Goal: Task Accomplishment & Management: Manage account settings

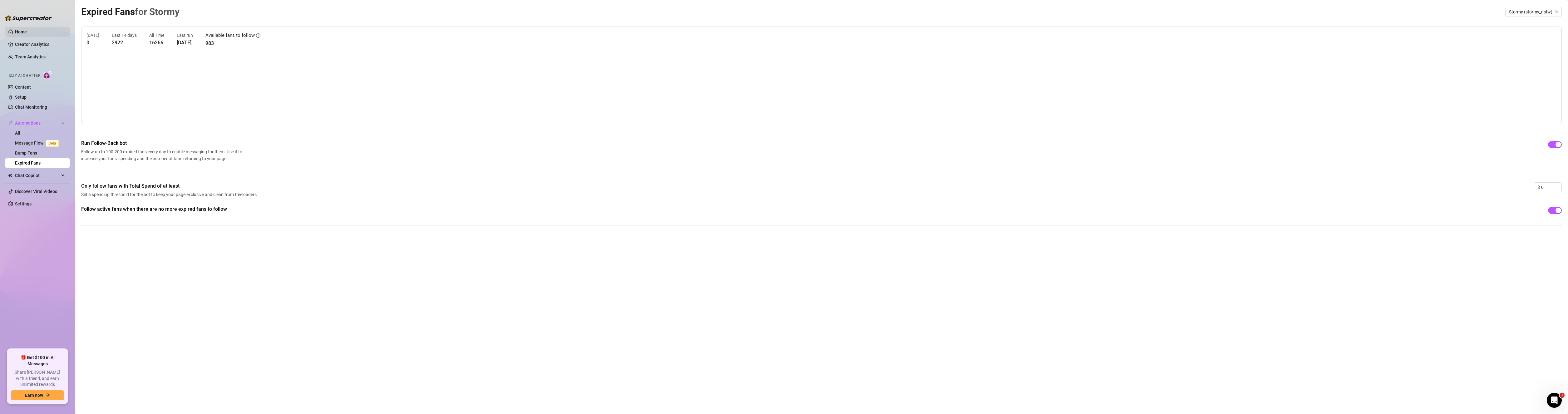
click at [25, 31] on link "Home" at bounding box center [21, 32] width 12 height 5
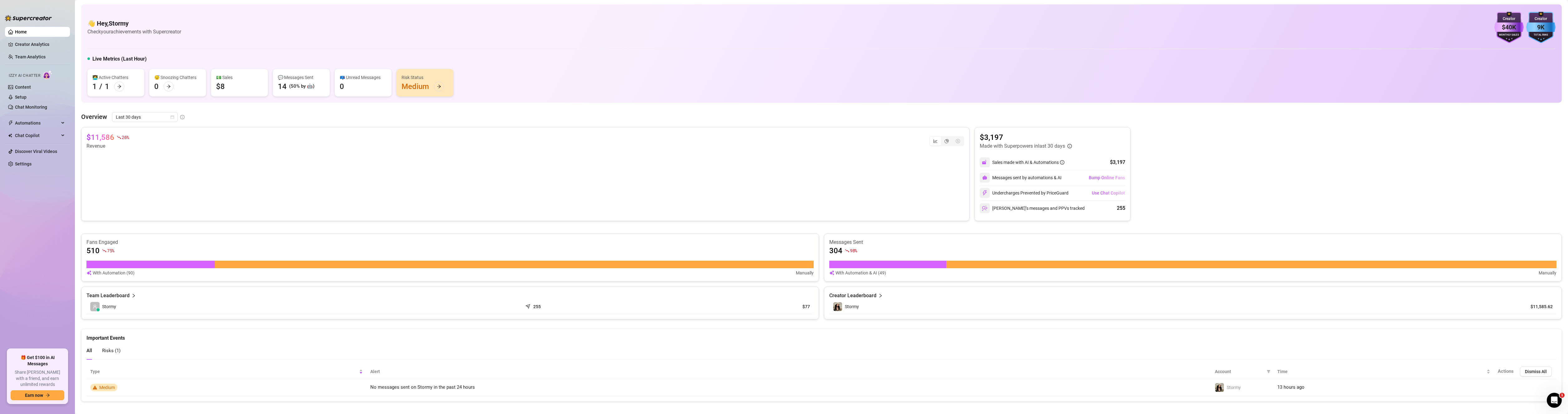
click at [1507, 22] on img at bounding box center [1509, 27] width 29 height 31
click at [438, 79] on div "Risk Status" at bounding box center [425, 77] width 47 height 7
click at [438, 86] on icon "arrow-right" at bounding box center [439, 86] width 4 height 4
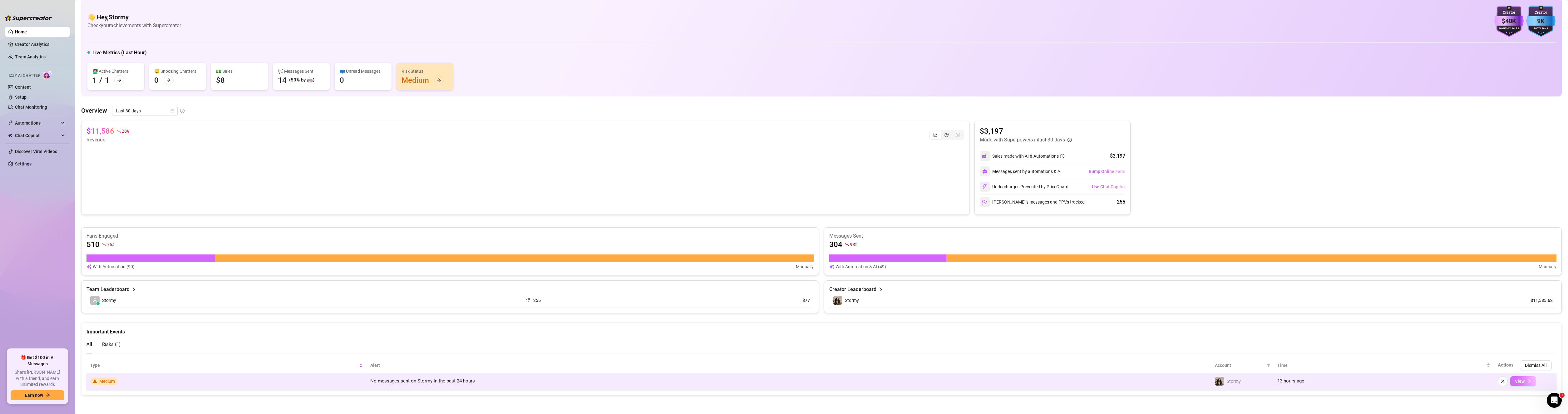
click at [1518, 380] on span "View" at bounding box center [1520, 381] width 10 height 5
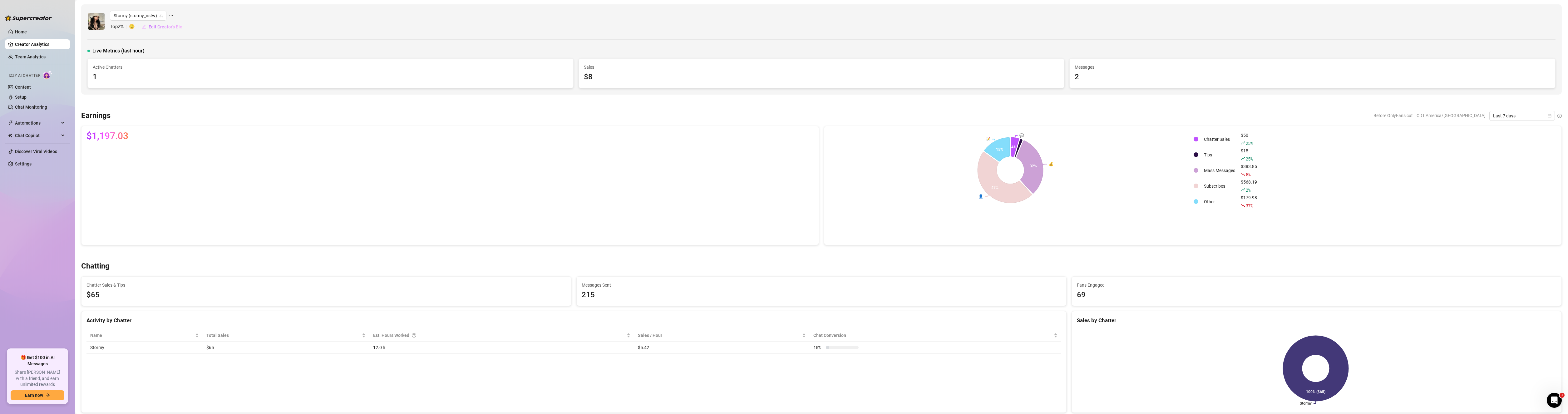
click at [170, 25] on span "Edit Creator's Bio" at bounding box center [165, 27] width 33 height 5
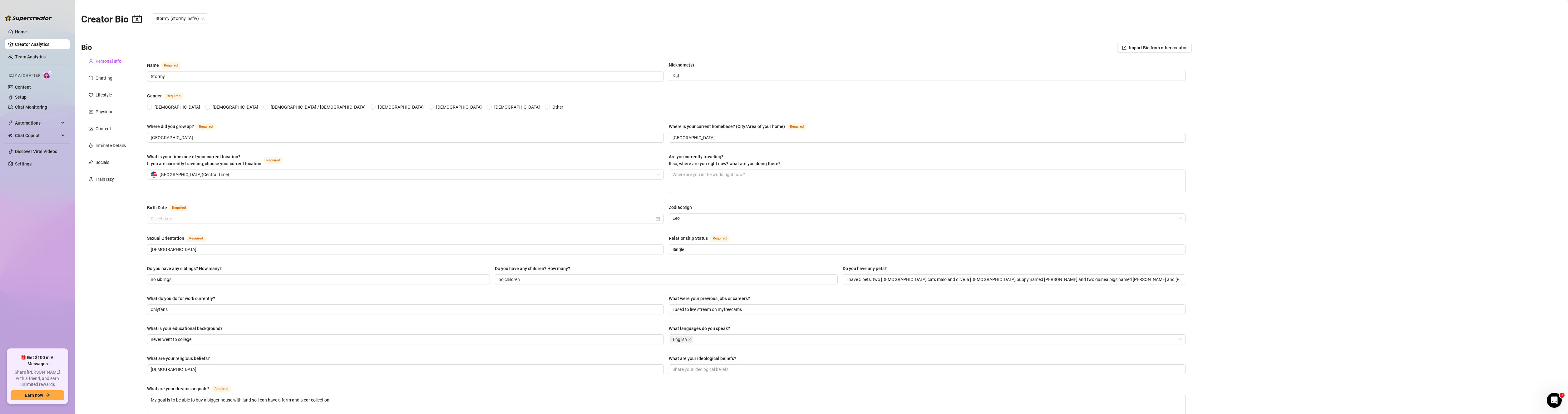
radio input "true"
type input "[DATE]"
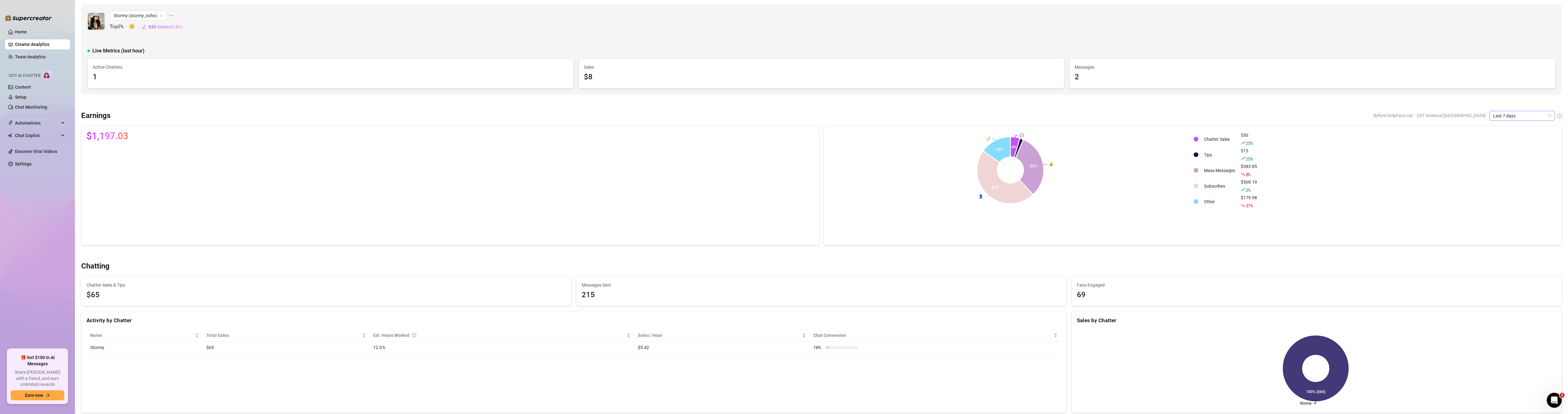
click at [1513, 116] on span "Last 7 days" at bounding box center [1522, 116] width 58 height 9
click at [1507, 128] on div "Last 24 hours" at bounding box center [1516, 128] width 55 height 7
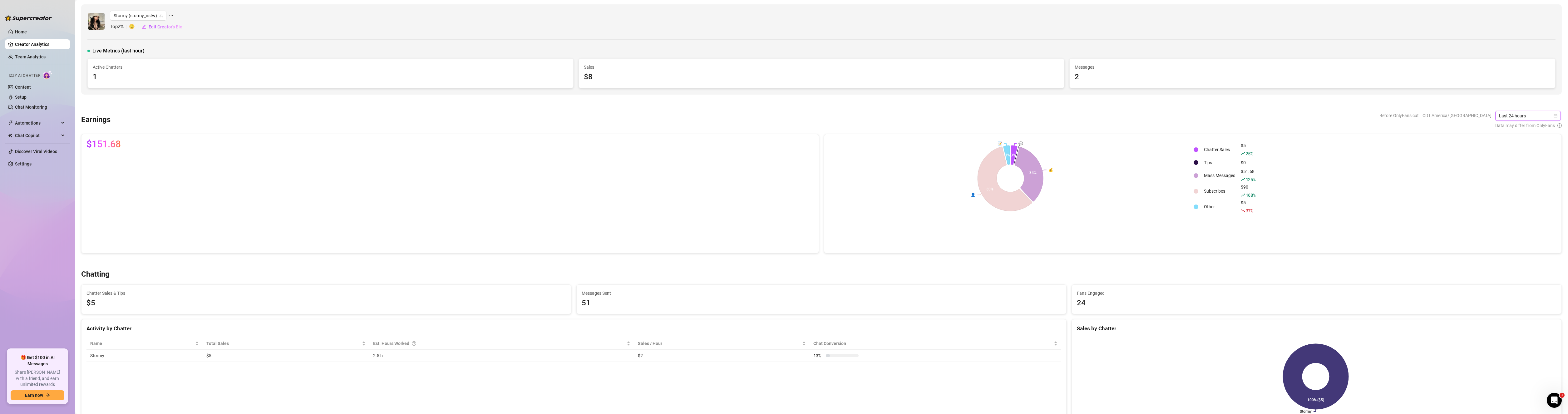
click at [1524, 113] on span "Last 24 hours" at bounding box center [1528, 116] width 58 height 9
click at [1510, 166] on div "Custom date" at bounding box center [1523, 168] width 55 height 7
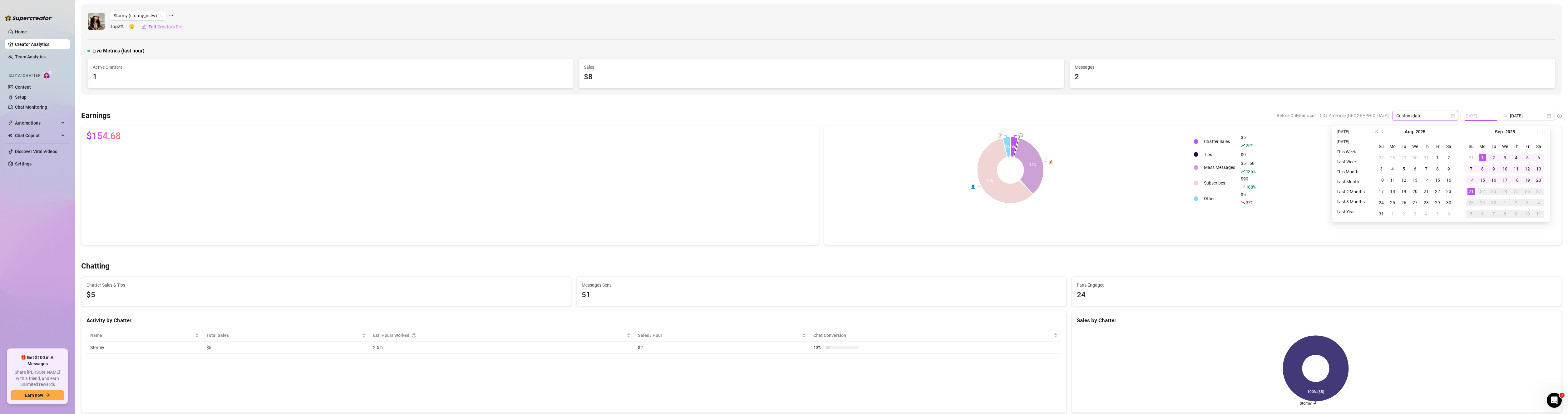
type input "[DATE]"
click at [1482, 154] on div "1" at bounding box center [1482, 158] width 7 height 7
type input "[DATE]"
click at [1472, 192] on div "21" at bounding box center [1471, 191] width 7 height 7
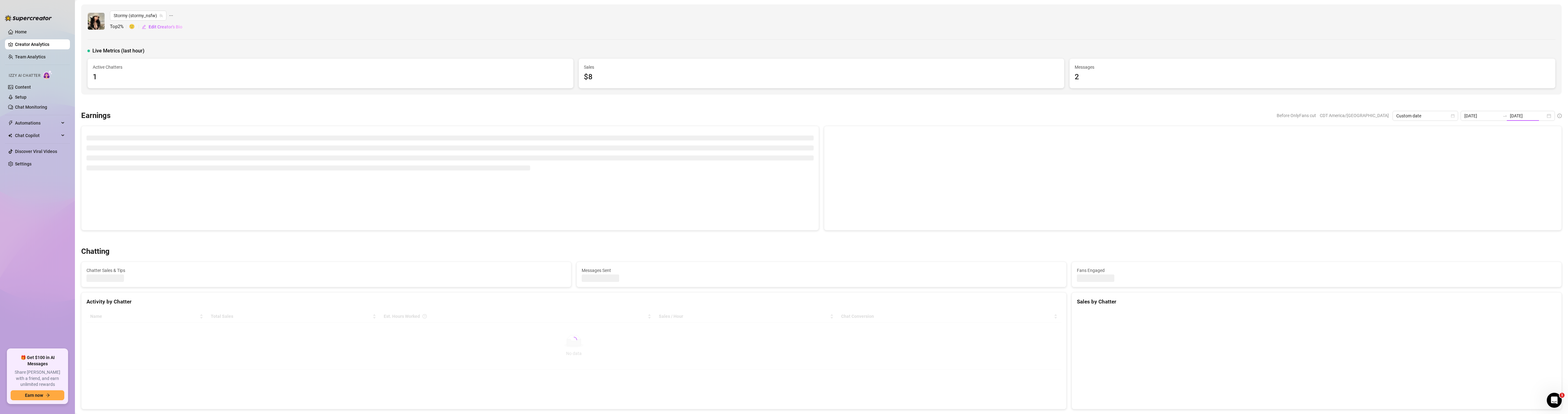
type input "[DATE]"
click at [1385, 100] on div at bounding box center [821, 103] width 1480 height 6
